Goal: Task Accomplishment & Management: Manage account settings

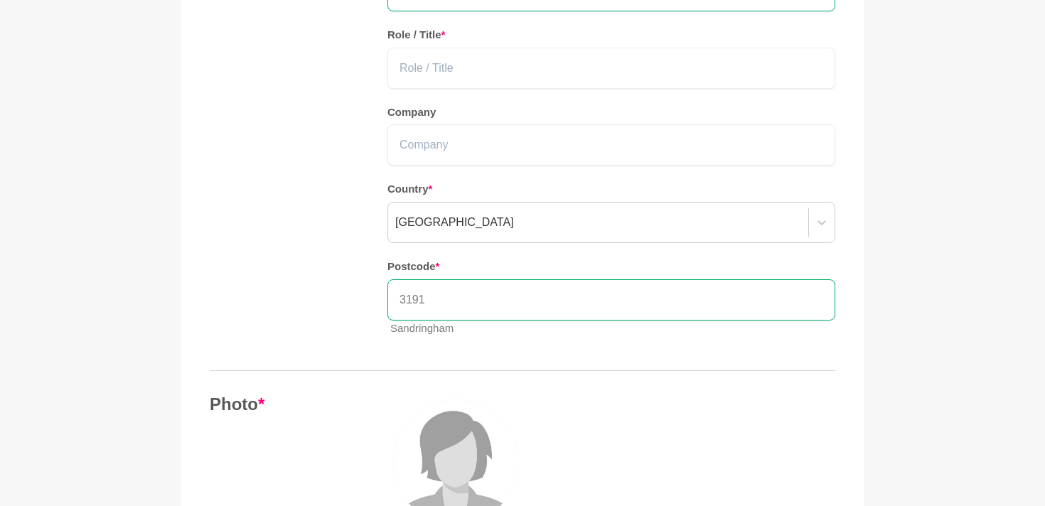
scroll to position [396, 0]
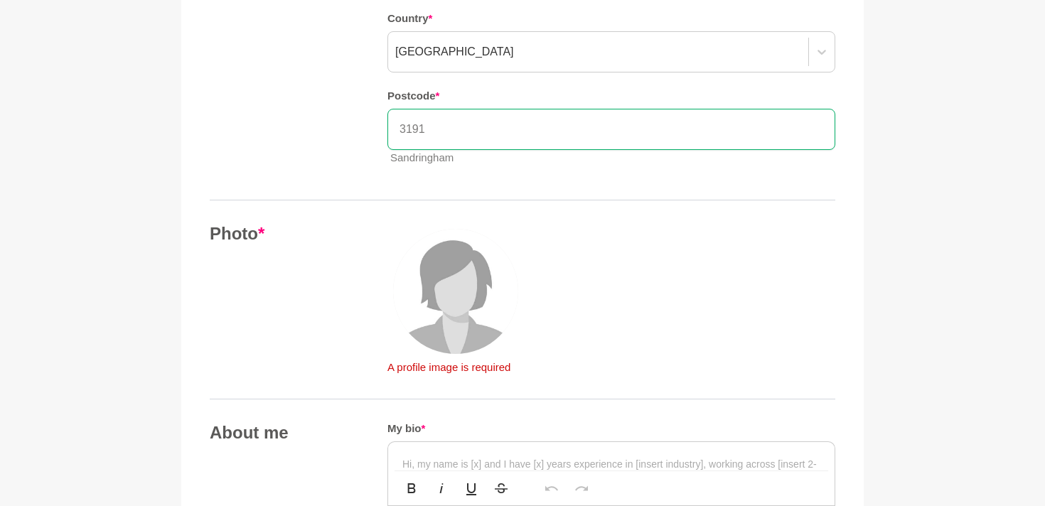
click at [444, 324] on img at bounding box center [455, 291] width 125 height 125
click at [451, 279] on img at bounding box center [455, 291] width 125 height 125
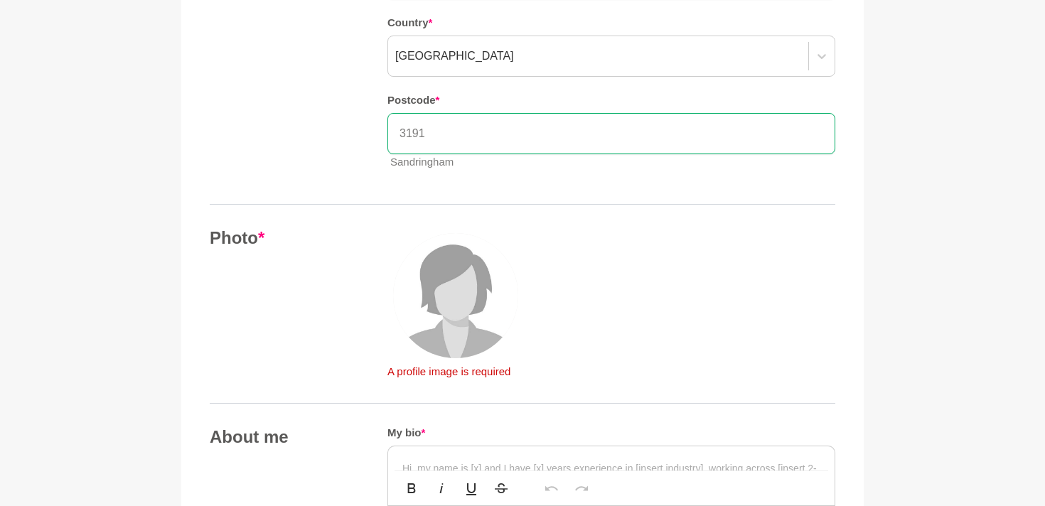
click at [457, 305] on img at bounding box center [455, 295] width 125 height 125
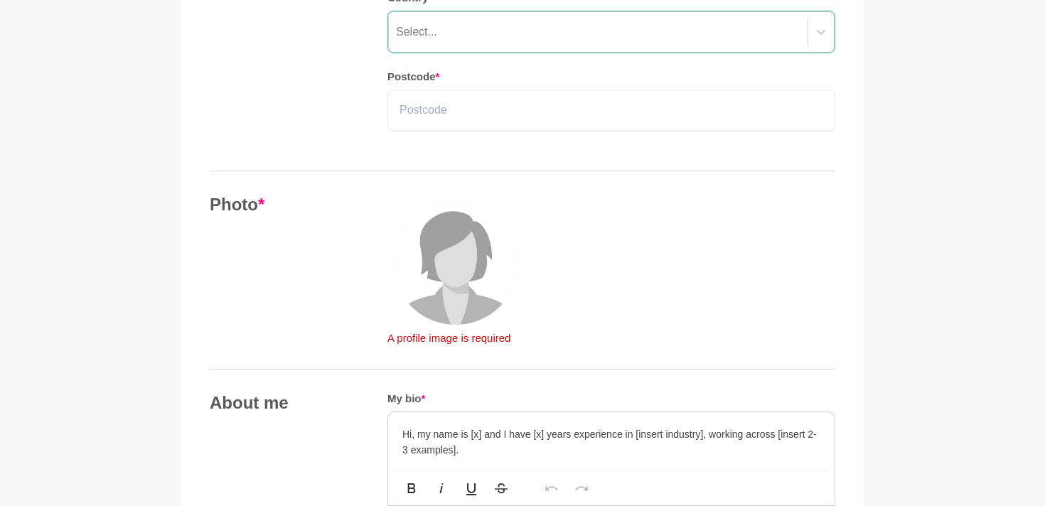
scroll to position [417, 0]
click at [459, 279] on img at bounding box center [455, 261] width 125 height 125
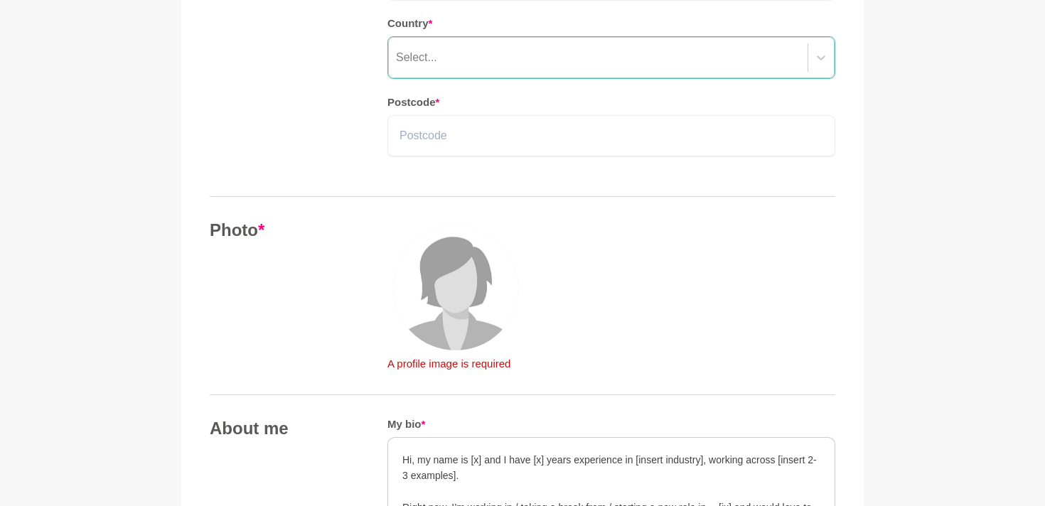
scroll to position [513, 0]
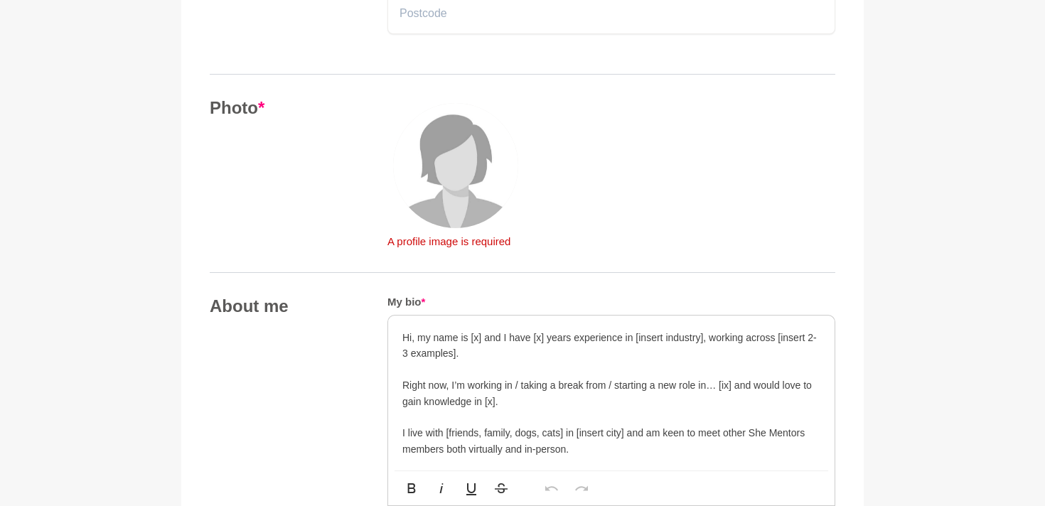
click at [442, 185] on img at bounding box center [455, 165] width 125 height 125
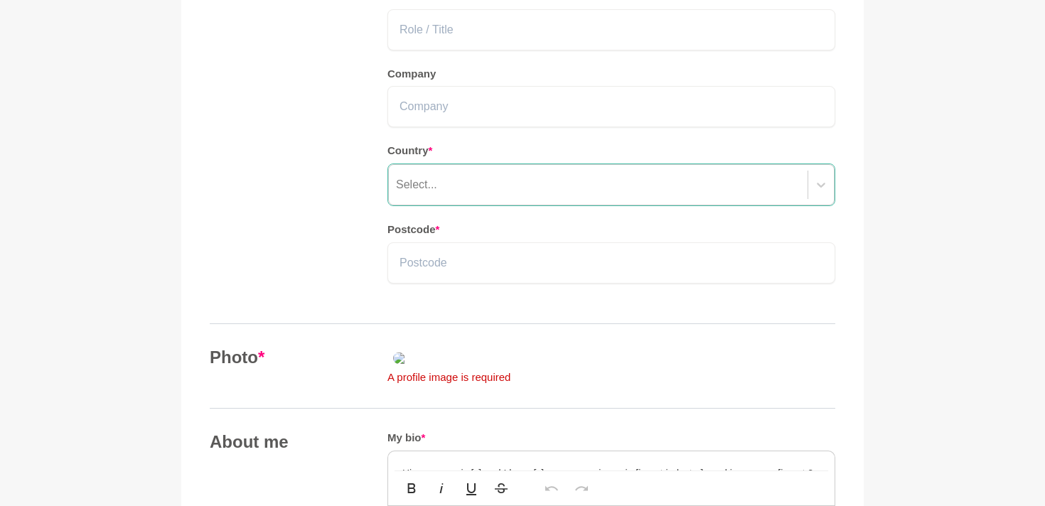
scroll to position [255, 0]
